Goal: Transaction & Acquisition: Download file/media

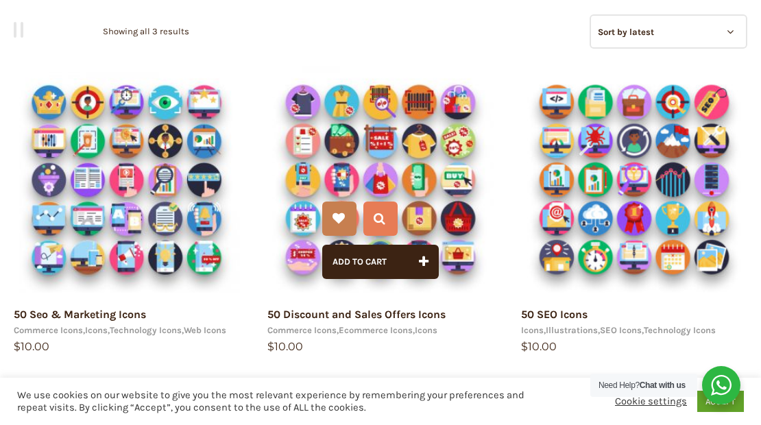
scroll to position [182, 0]
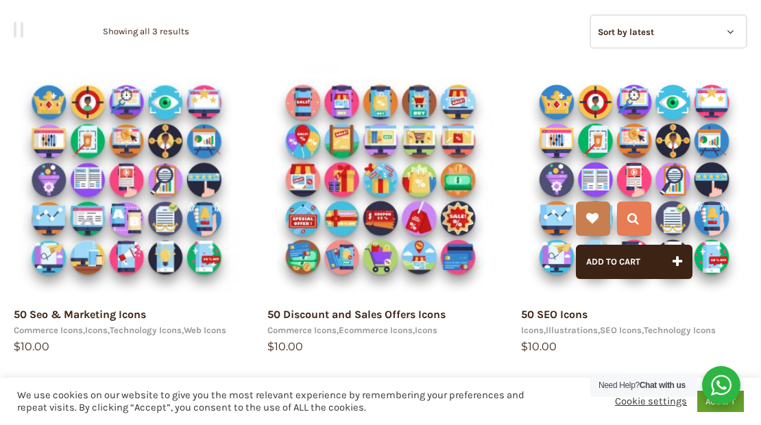
click at [647, 155] on img at bounding box center [634, 180] width 226 height 226
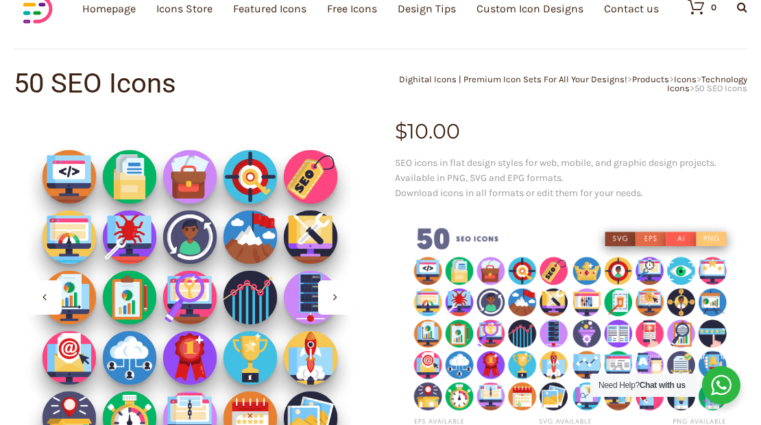
scroll to position [91, 0]
